Goal: Task Accomplishment & Management: Complete application form

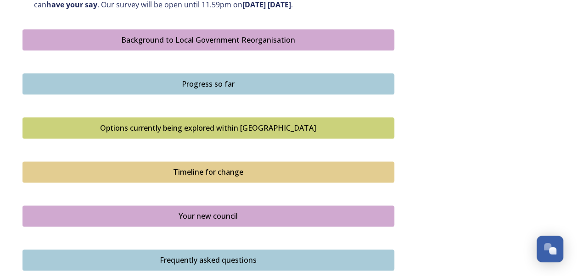
scroll to position [526, 0]
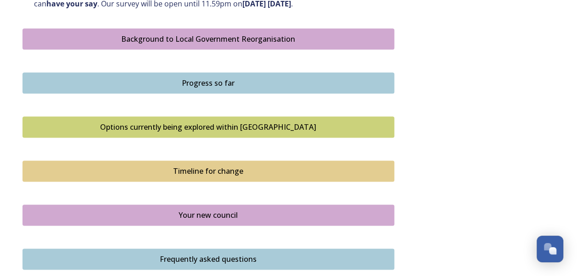
click at [218, 129] on div "Options currently being explored within [GEOGRAPHIC_DATA]" at bounding box center [209, 127] width 362 height 11
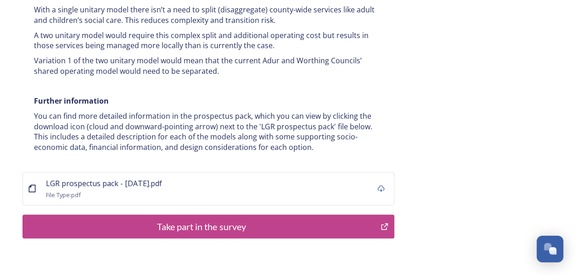
scroll to position [1887, 0]
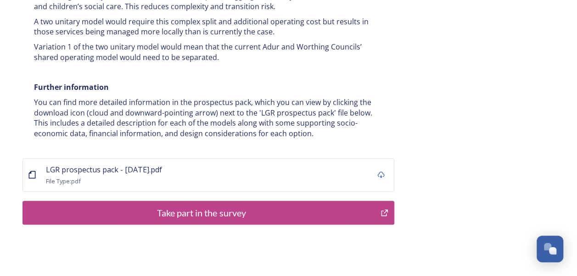
click at [207, 206] on div "Take part in the survey" at bounding box center [202, 213] width 348 height 14
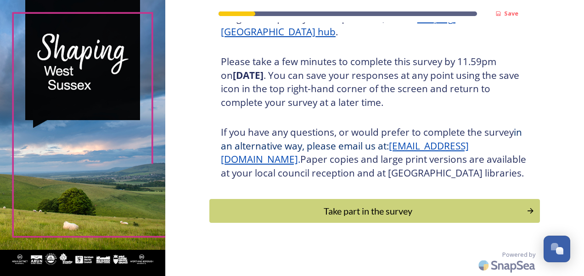
scroll to position [164, 0]
click at [373, 213] on div "Take part in the survey" at bounding box center [368, 211] width 310 height 14
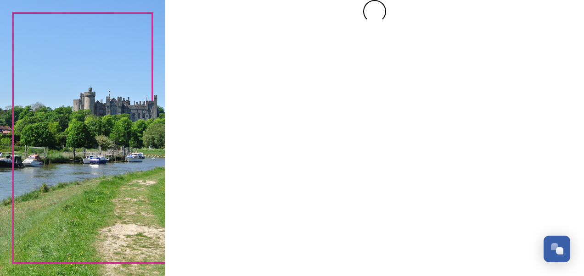
scroll to position [0, 0]
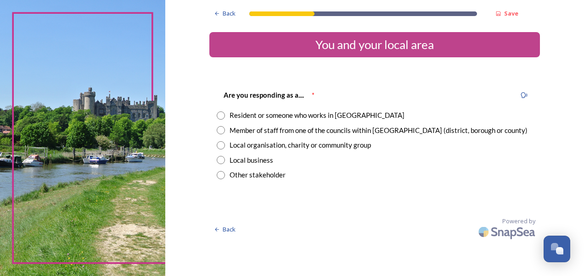
click at [220, 132] on input "radio" at bounding box center [221, 130] width 8 height 8
radio input "true"
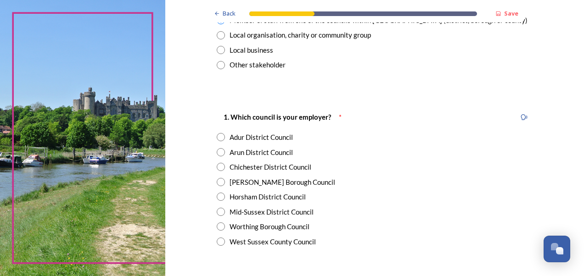
scroll to position [129, 0]
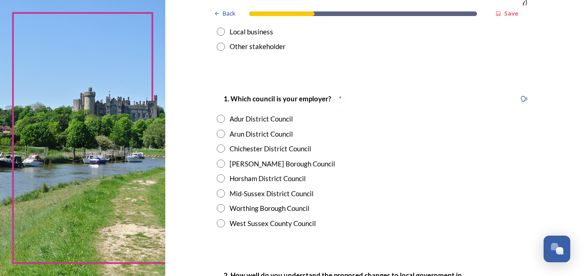
click at [217, 221] on input "radio" at bounding box center [221, 223] width 8 height 8
radio input "true"
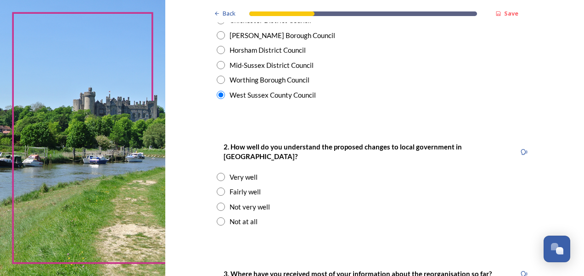
scroll to position [275, 0]
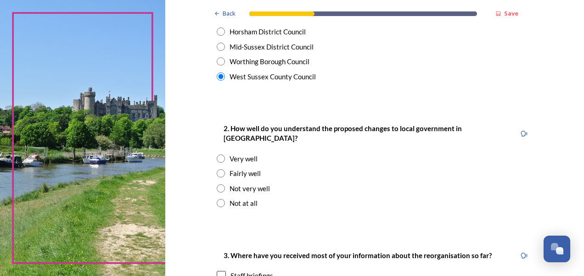
click at [218, 155] on input "radio" at bounding box center [221, 159] width 8 height 8
radio input "true"
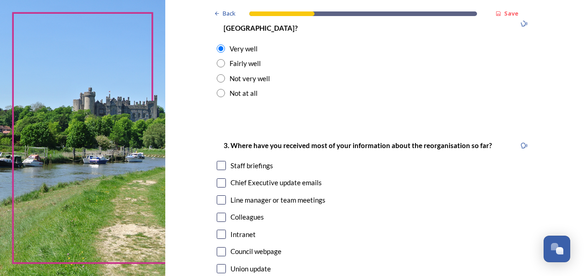
scroll to position [404, 0]
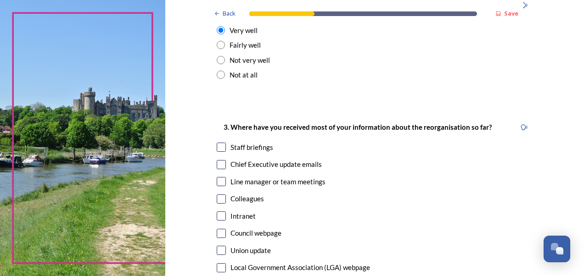
click at [218, 212] on input "checkbox" at bounding box center [221, 216] width 9 height 9
checkbox input "true"
click at [217, 143] on input "checkbox" at bounding box center [221, 147] width 9 height 9
checkbox input "true"
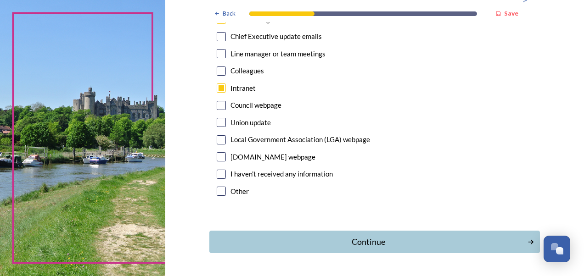
scroll to position [551, 0]
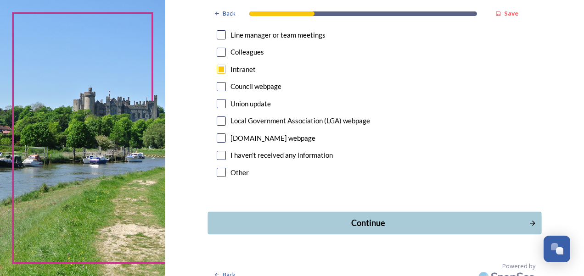
click at [364, 217] on div "Continue" at bounding box center [368, 223] width 311 height 12
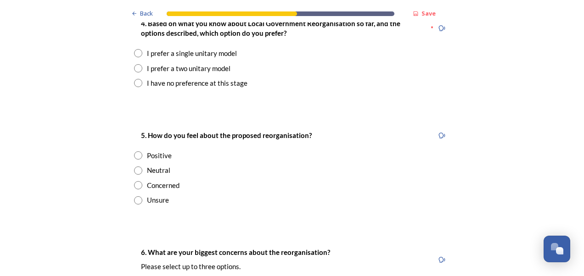
scroll to position [1267, 0]
click at [134, 64] on input "radio" at bounding box center [138, 68] width 8 height 8
radio input "true"
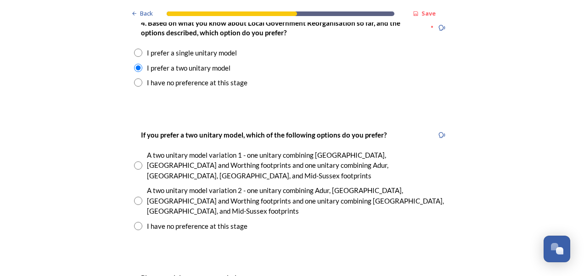
click at [134, 162] on input "radio" at bounding box center [138, 166] width 8 height 8
radio input "true"
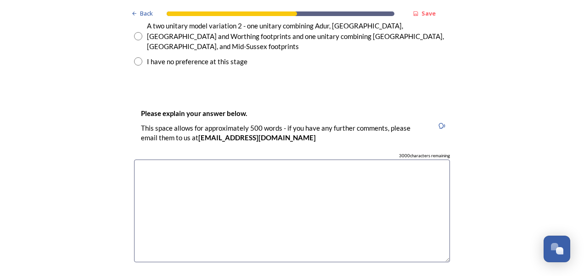
scroll to position [1432, 0]
click at [160, 159] on textarea at bounding box center [292, 210] width 316 height 103
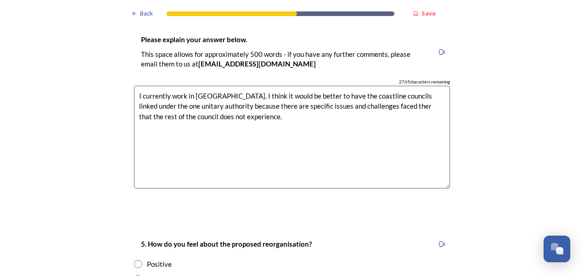
scroll to position [1542, 0]
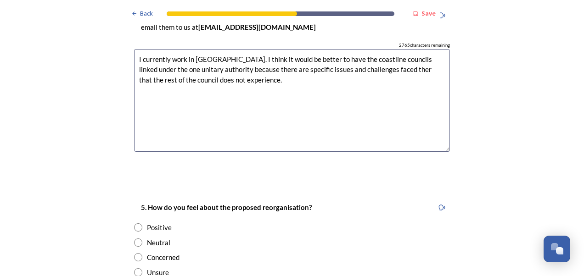
type textarea "I currently work in Crawley. I think it would be better to have the coastline c…"
click at [134, 224] on input "radio" at bounding box center [138, 228] width 8 height 8
radio input "true"
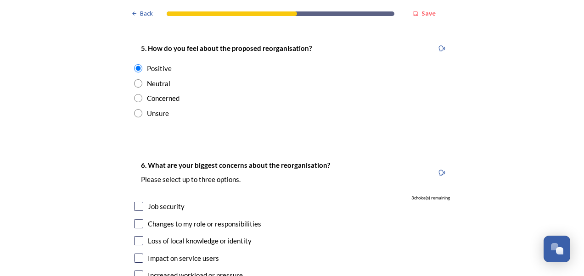
scroll to position [1707, 0]
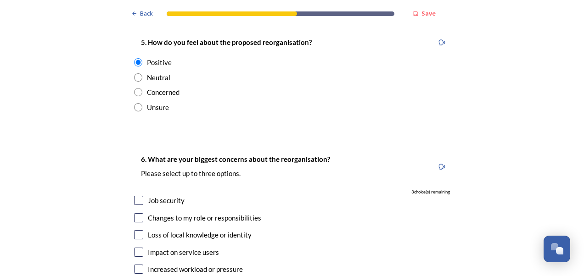
click at [135, 265] on input "checkbox" at bounding box center [138, 269] width 9 height 9
checkbox input "true"
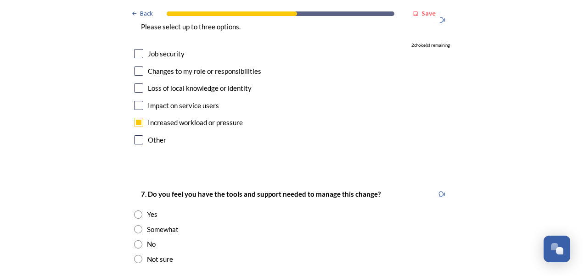
scroll to position [1873, 0]
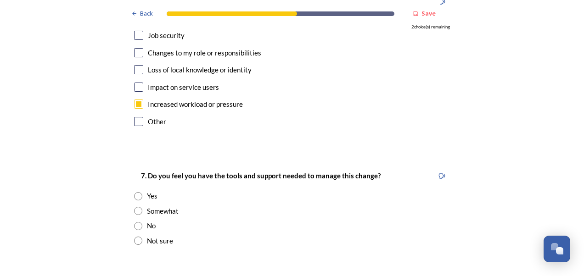
click at [134, 207] on input "radio" at bounding box center [138, 211] width 8 height 8
radio input "true"
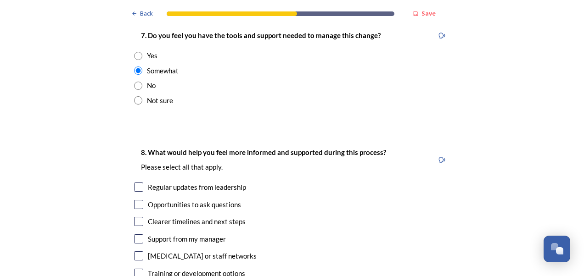
scroll to position [2019, 0]
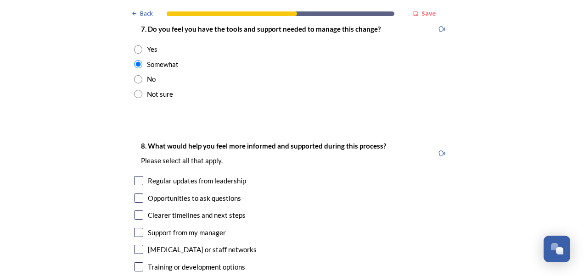
click at [137, 176] on input "checkbox" at bounding box center [138, 180] width 9 height 9
checkbox input "true"
click at [134, 211] on input "checkbox" at bounding box center [138, 215] width 9 height 9
checkbox input "true"
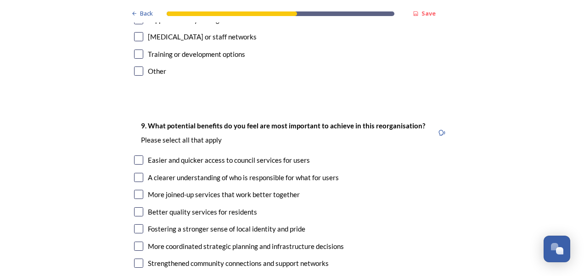
scroll to position [2240, 0]
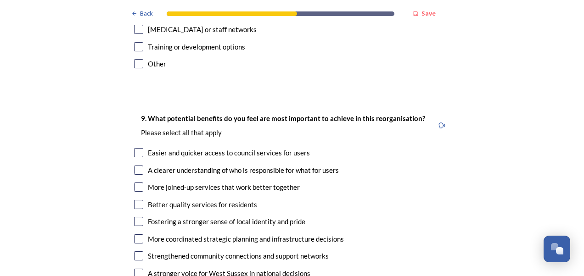
click at [135, 183] on input "checkbox" at bounding box center [138, 187] width 9 height 9
checkbox input "true"
click at [135, 269] on input "checkbox" at bounding box center [138, 273] width 9 height 9
checkbox input "true"
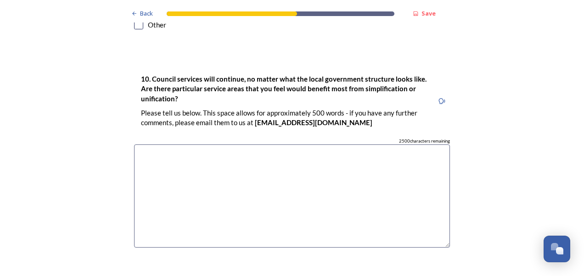
scroll to position [2570, 0]
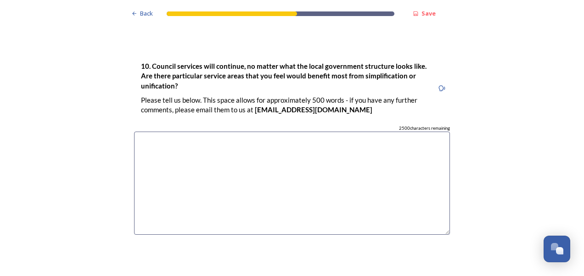
click at [154, 132] on textarea at bounding box center [292, 183] width 316 height 103
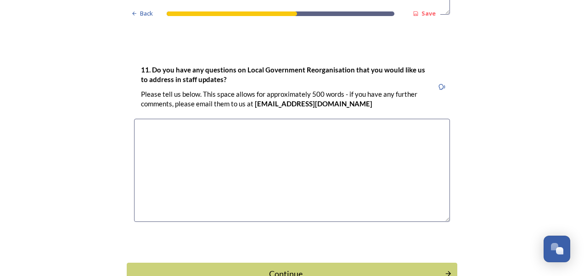
scroll to position [2804, 0]
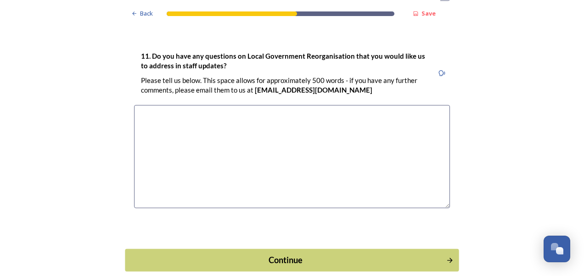
type textarea "Adult services"
click at [282, 249] on button "Continue" at bounding box center [292, 260] width 334 height 22
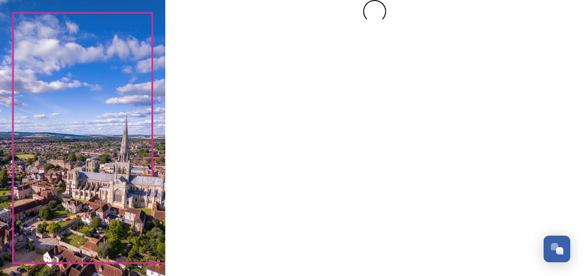
scroll to position [0, 0]
